Goal: Task Accomplishment & Management: Manage account settings

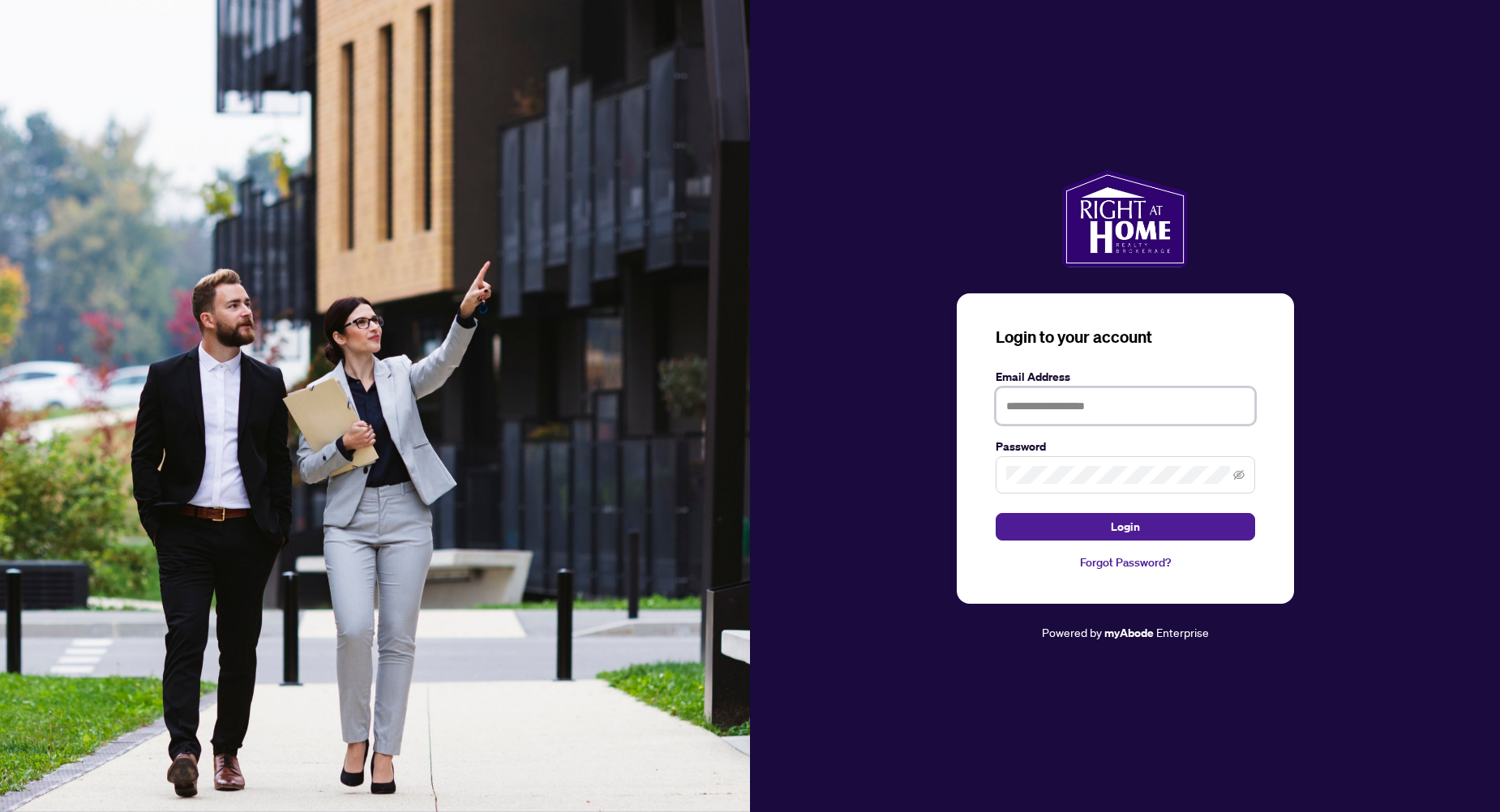
type input "**********"
click at [1010, 524] on button "Login" at bounding box center [1125, 526] width 260 height 27
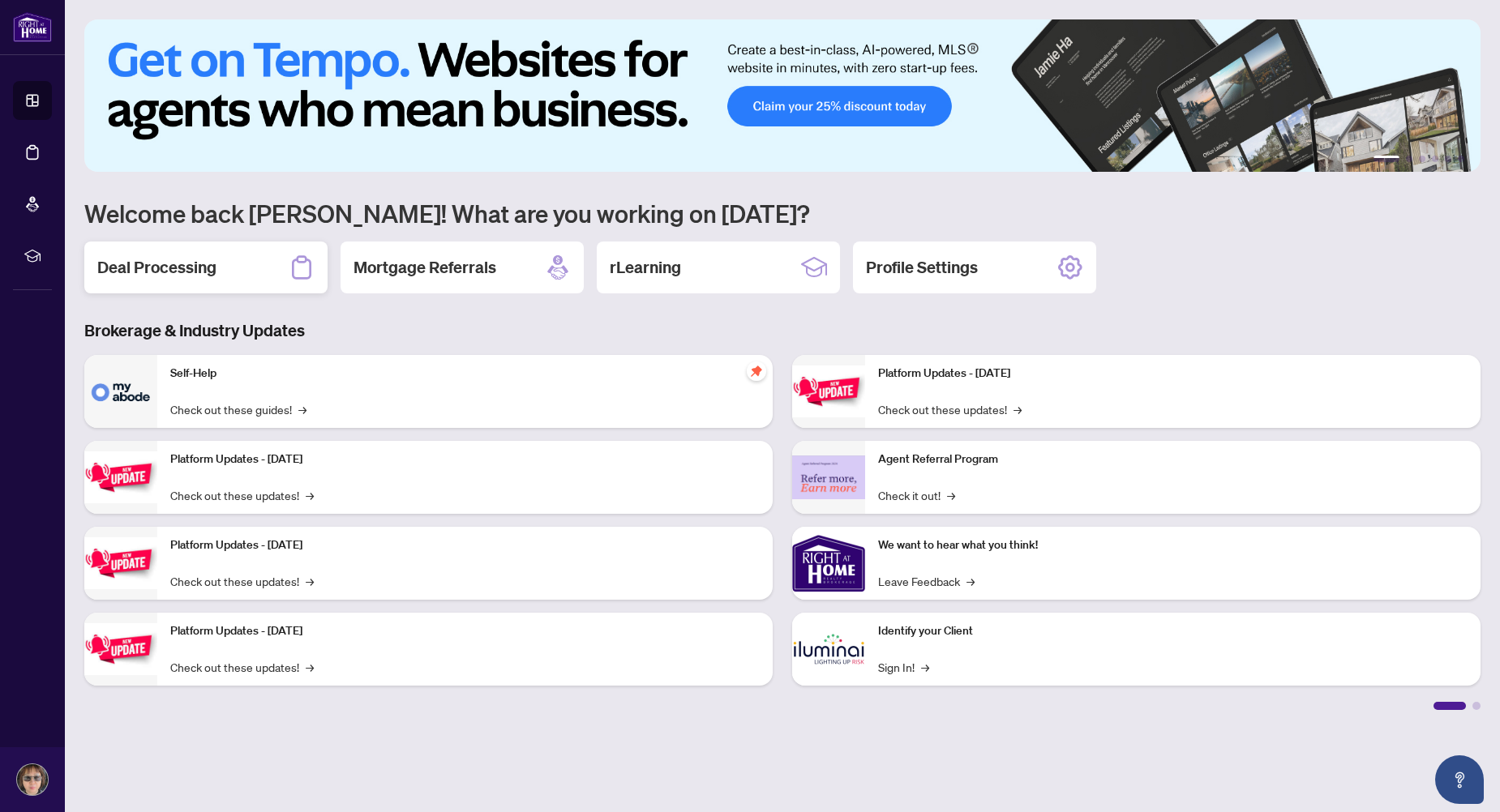
click at [183, 278] on h2 "Deal Processing" at bounding box center [157, 267] width 119 height 23
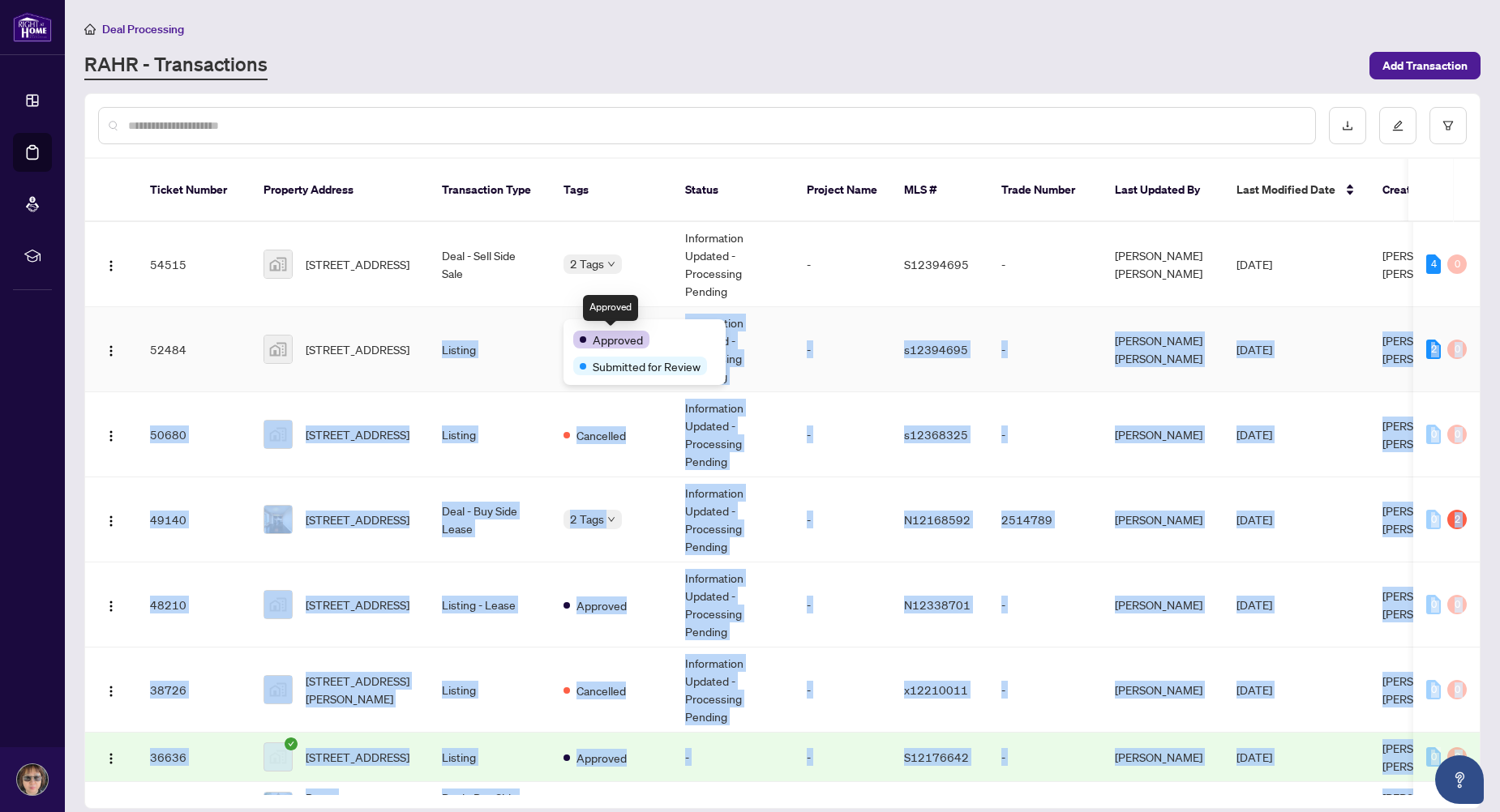
drag, startPoint x: 609, startPoint y: 331, endPoint x: 432, endPoint y: 337, distance: 177.1
click at [432, 337] on body "Dashboard Deal Processing Mortgage Referrals rLearning [PERSON_NAME] [PERSON_NA…" at bounding box center [750, 406] width 1500 height 812
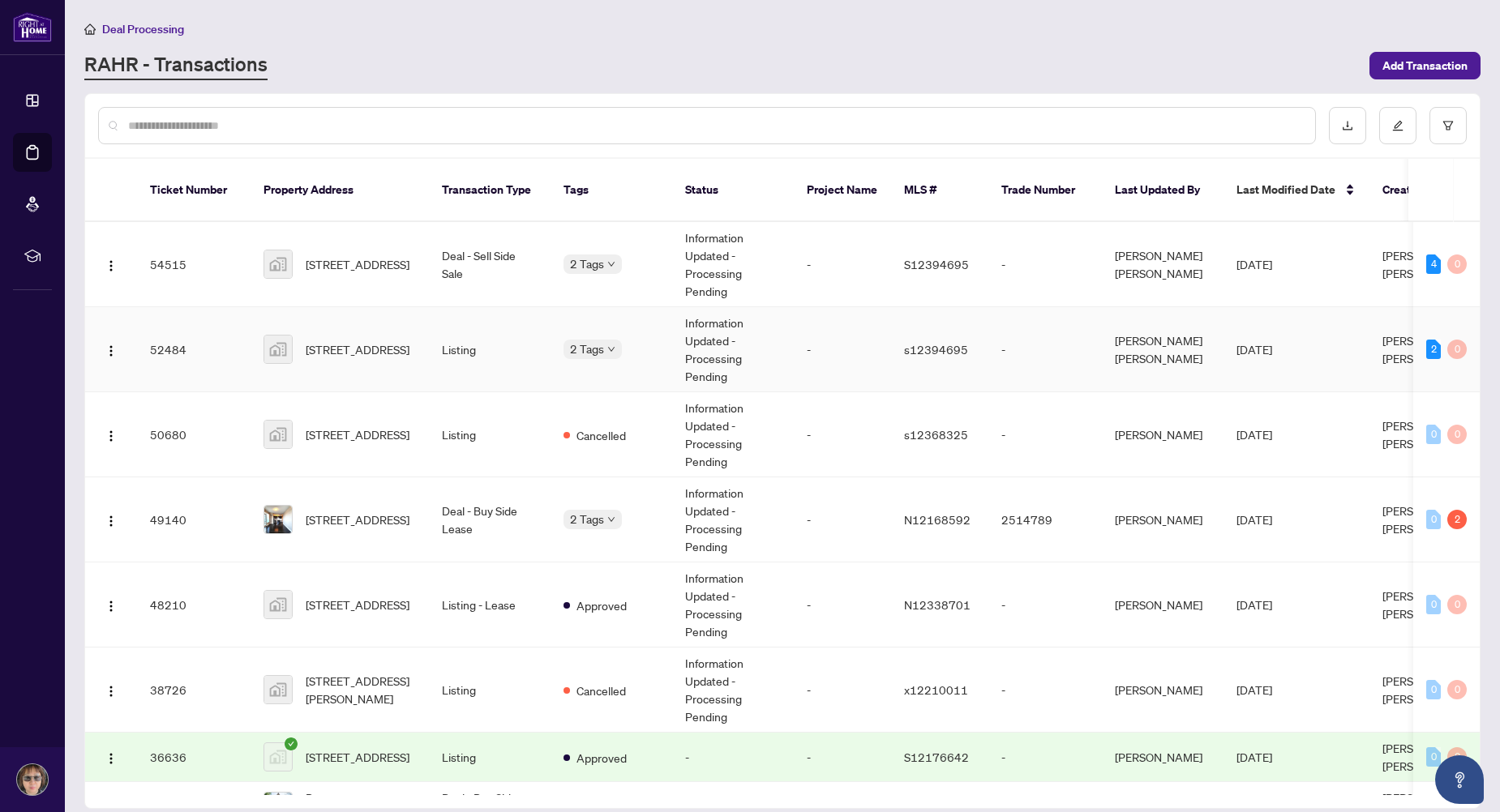
click at [237, 307] on td "52484" at bounding box center [193, 350] width 113 height 85
click at [381, 255] on span "[STREET_ADDRESS]" at bounding box center [357, 264] width 104 height 18
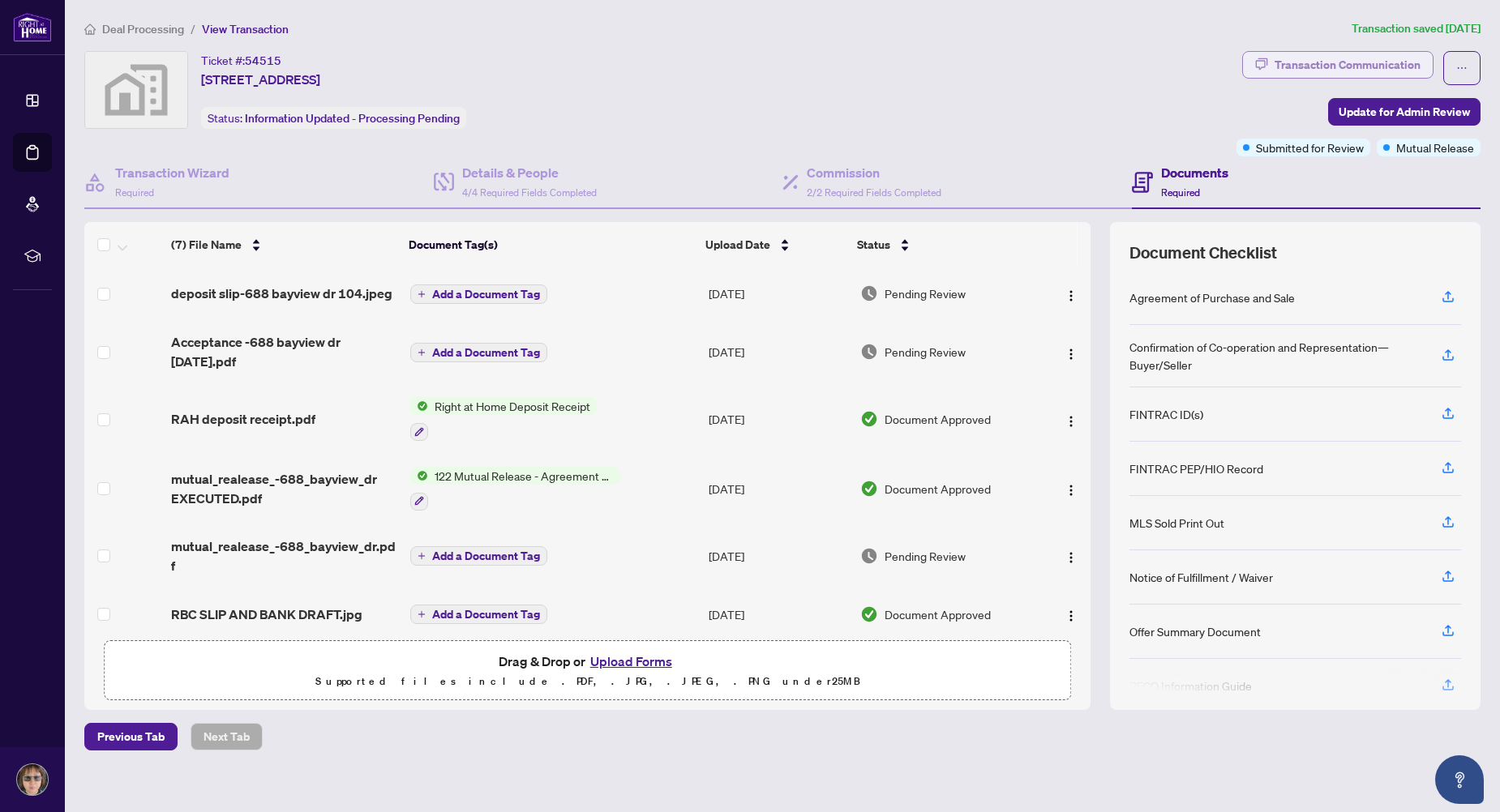
click at [1350, 68] on div "Transaction Communication" at bounding box center [1347, 64] width 146 height 26
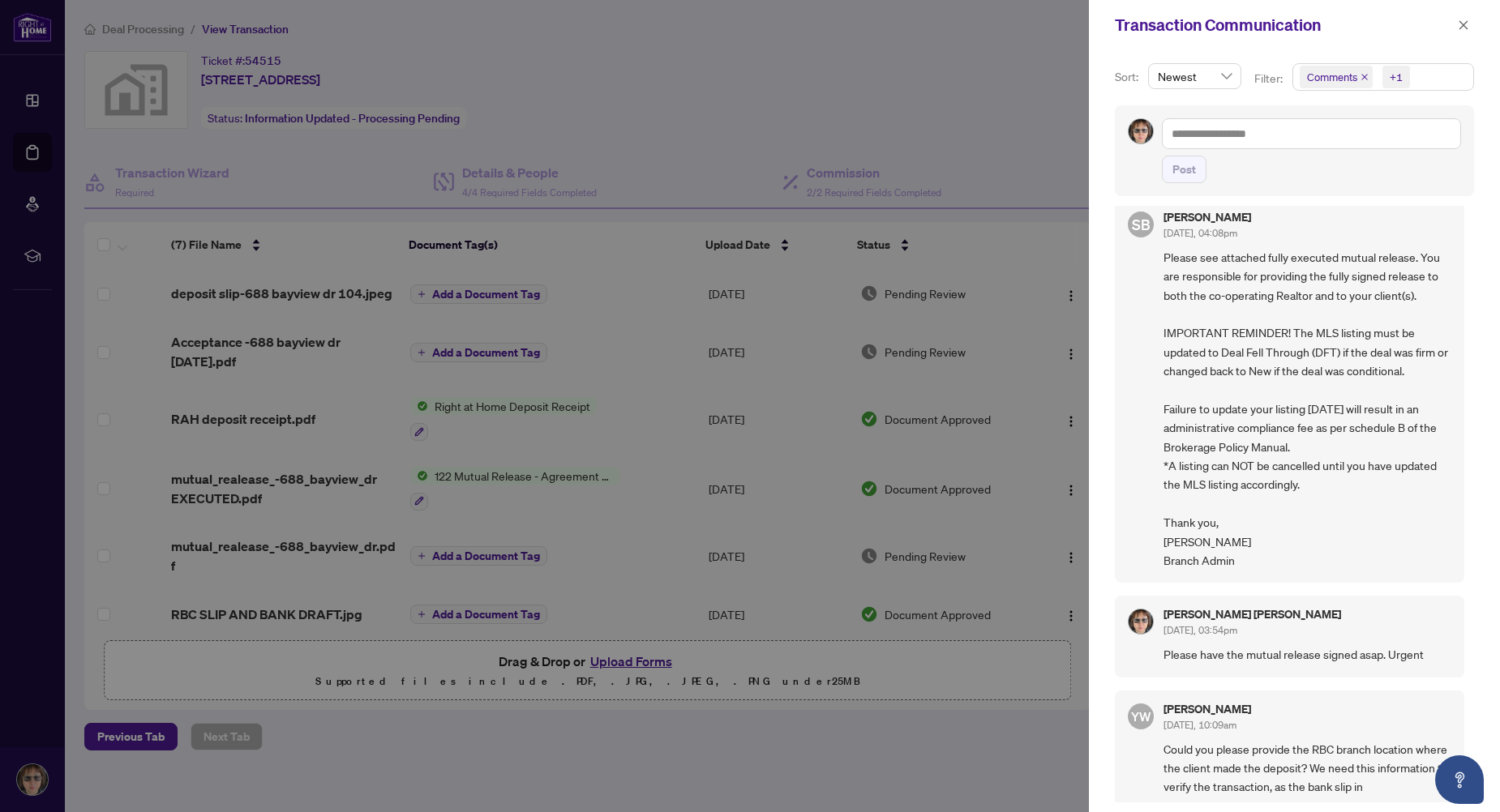
scroll to position [648, 0]
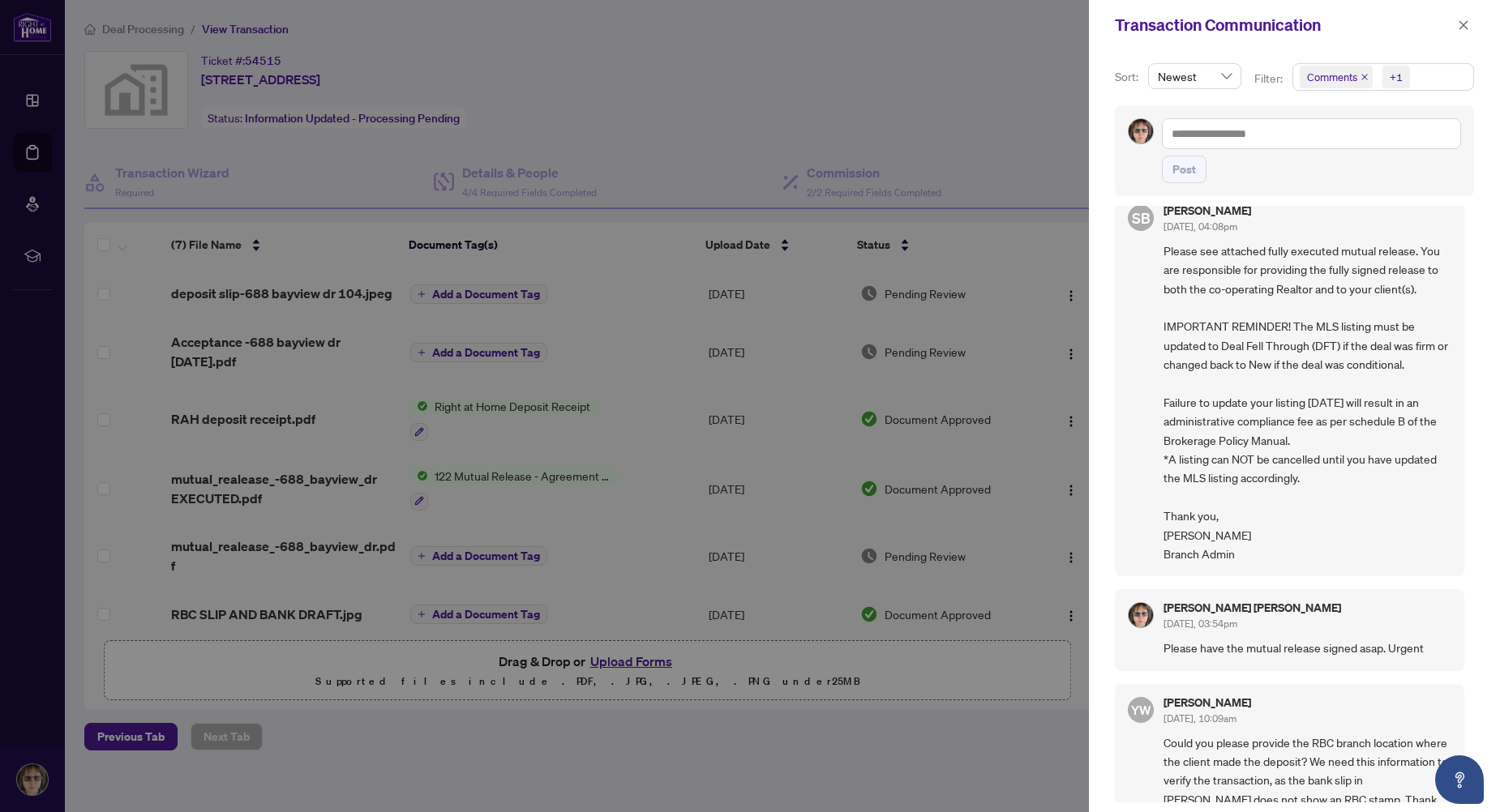
click at [704, 104] on div at bounding box center [750, 406] width 1500 height 812
